Goal: Check status: Check status

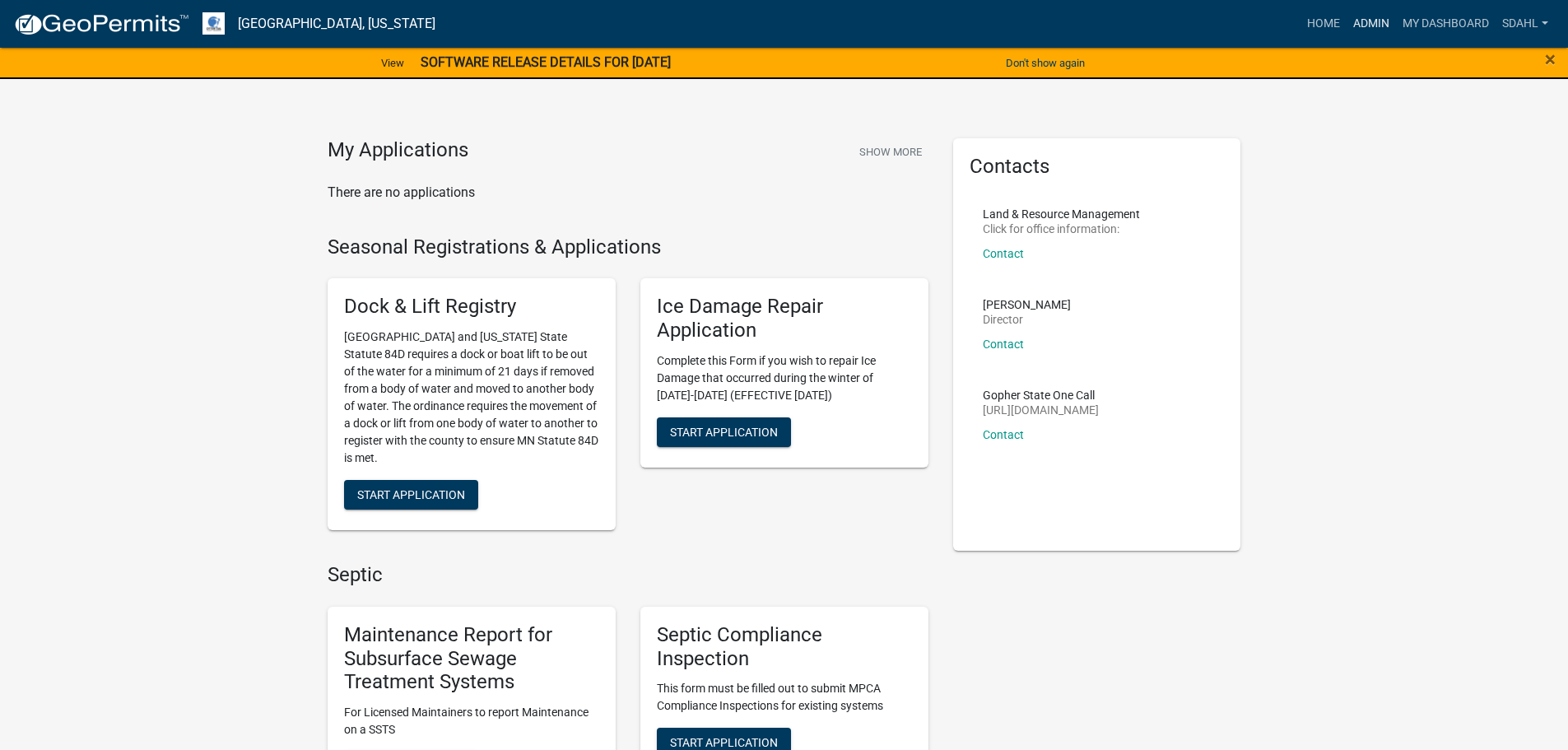
click at [1368, 22] on link "Admin" at bounding box center [1371, 23] width 50 height 31
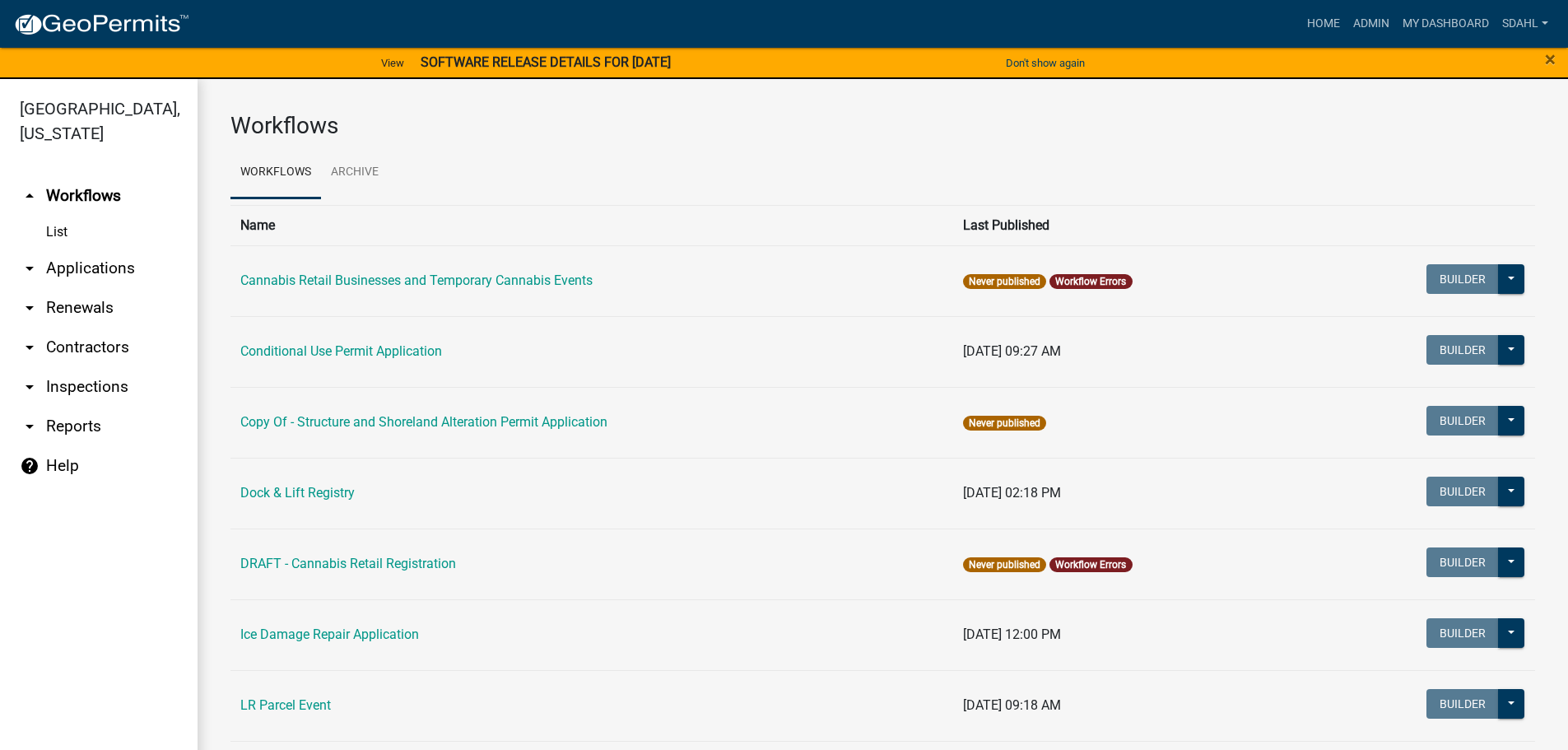
click at [114, 263] on link "arrow_drop_down Applications" at bounding box center [98, 268] width 198 height 39
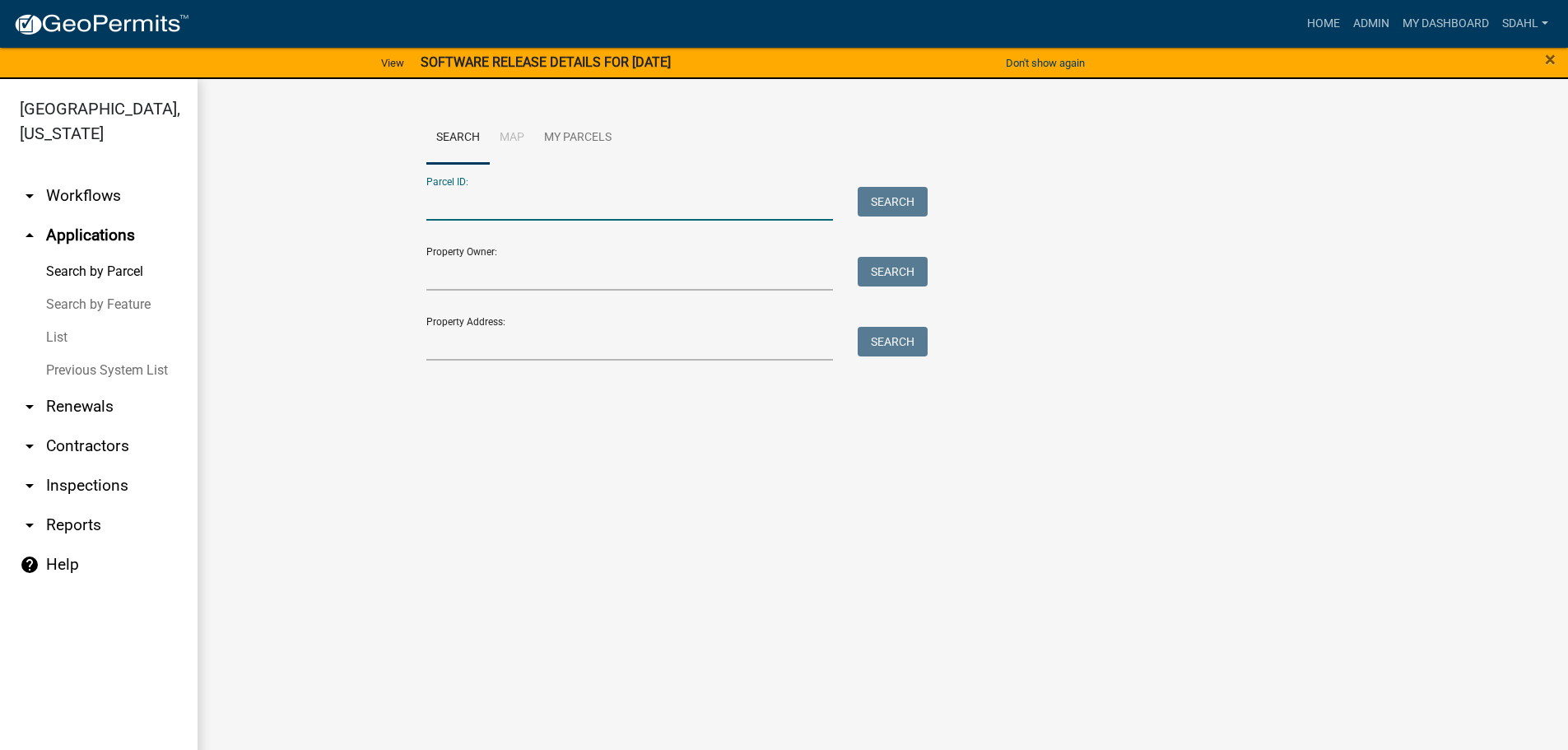
click at [511, 199] on input "Parcel ID:" at bounding box center [630, 204] width 407 height 34
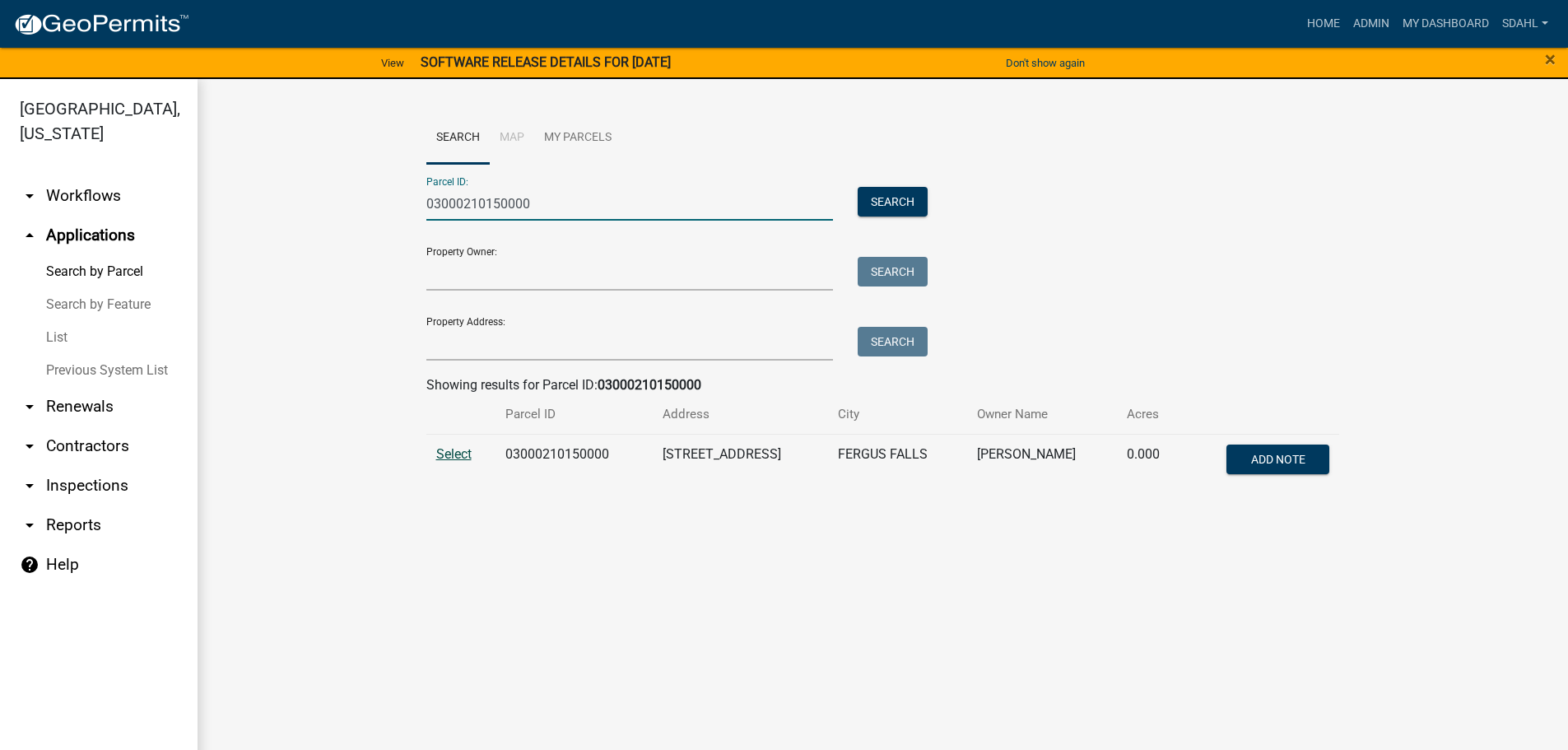
type input "03000210150000"
click at [448, 455] on span "Select" at bounding box center [454, 454] width 36 height 16
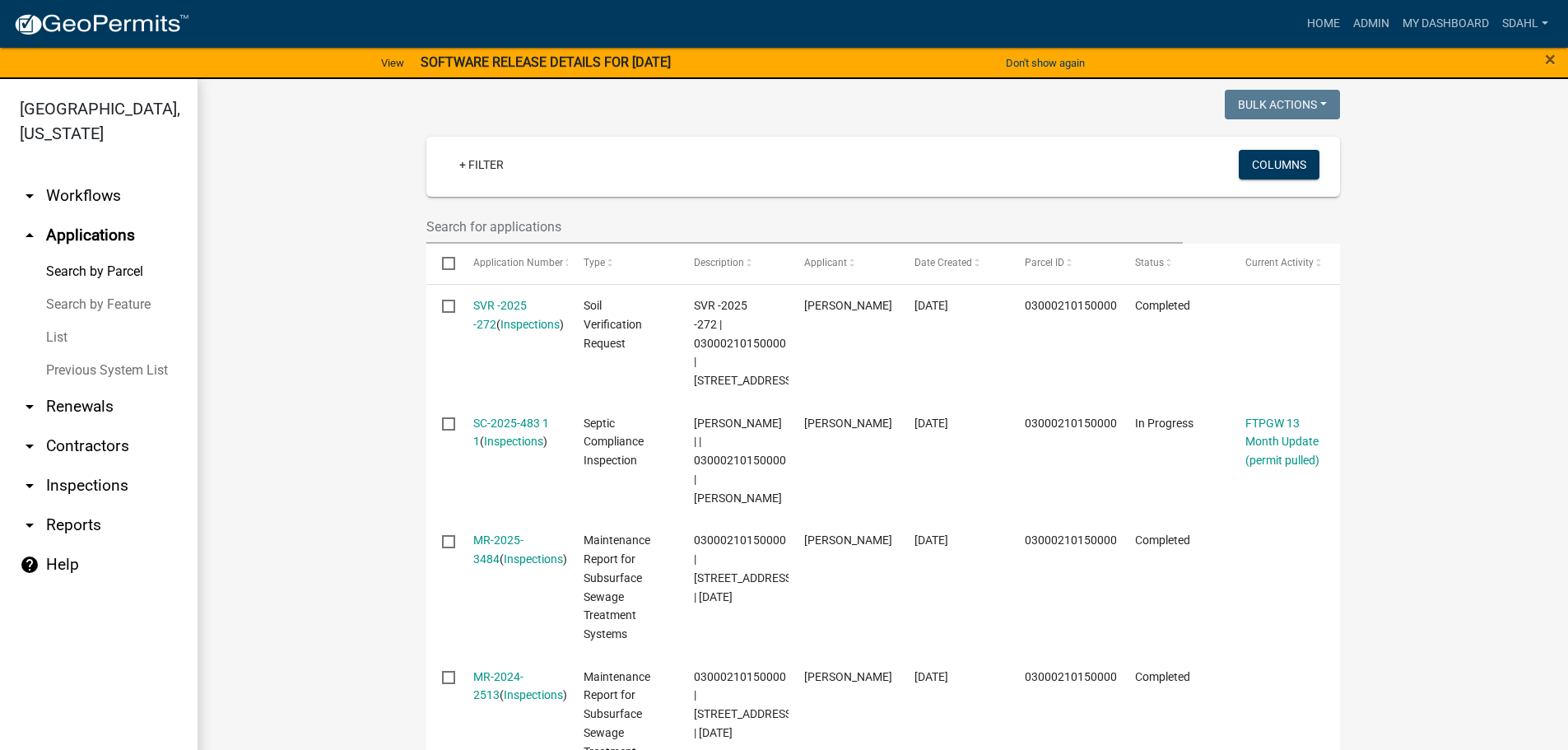
scroll to position [493, 0]
